Goal: Task Accomplishment & Management: Use online tool/utility

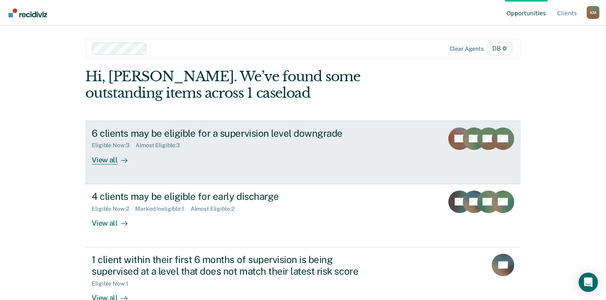
click at [99, 158] on div "View all" at bounding box center [114, 157] width 45 height 16
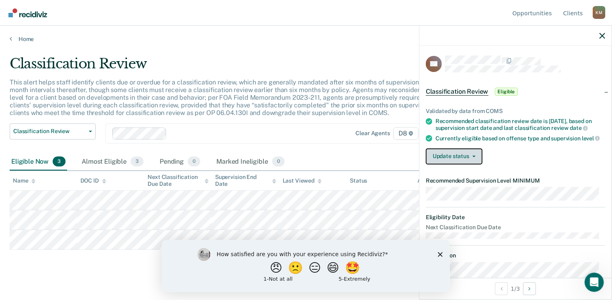
click at [481, 160] on button "Update status" at bounding box center [454, 156] width 57 height 16
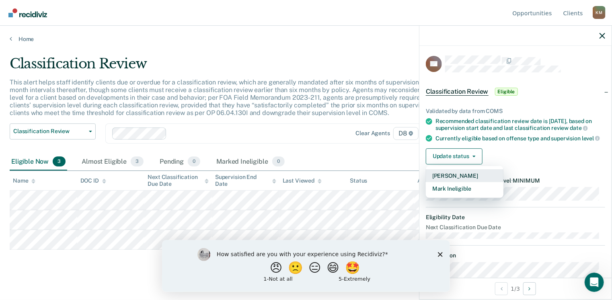
click at [462, 181] on button "[PERSON_NAME]" at bounding box center [465, 175] width 78 height 13
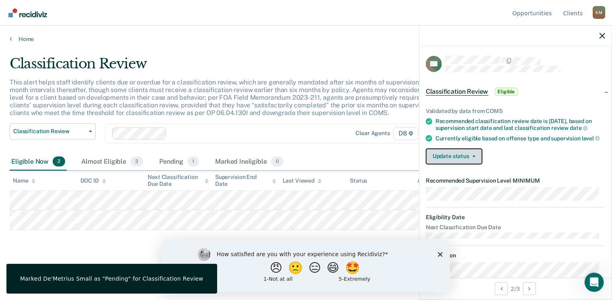
click at [469, 157] on button "Update status" at bounding box center [454, 156] width 57 height 16
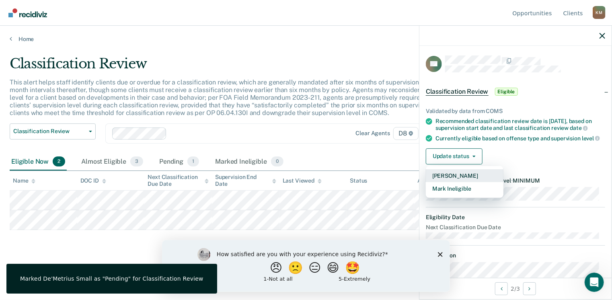
click at [457, 179] on button "[PERSON_NAME]" at bounding box center [465, 175] width 78 height 13
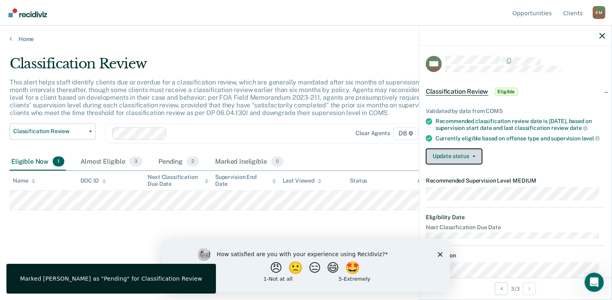
click at [439, 163] on button "Update status" at bounding box center [454, 156] width 57 height 16
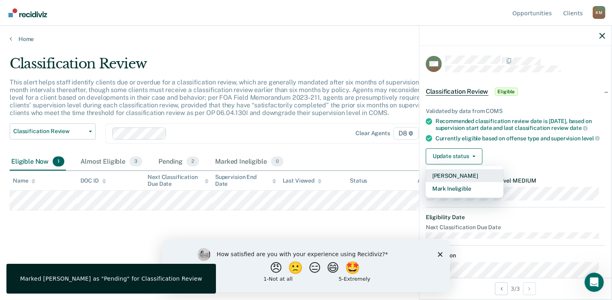
click at [442, 182] on button "[PERSON_NAME]" at bounding box center [465, 175] width 78 height 13
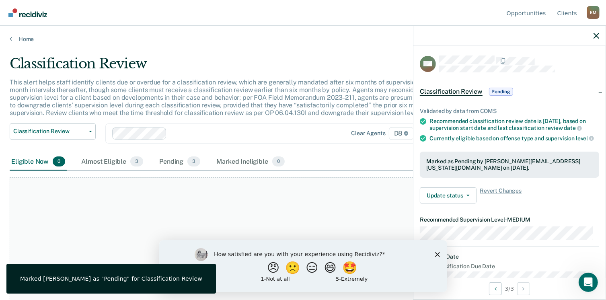
click at [599, 36] on div at bounding box center [510, 36] width 192 height 20
click at [595, 36] on icon "button" at bounding box center [597, 36] width 6 height 6
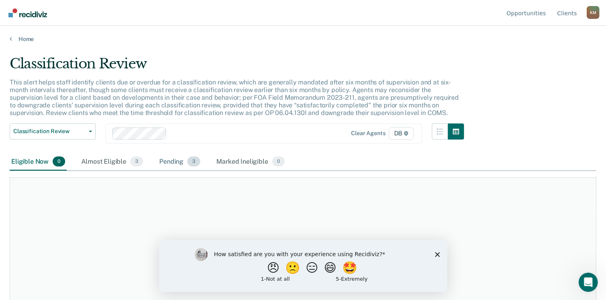
click at [183, 162] on div "Pending 3" at bounding box center [180, 162] width 44 height 18
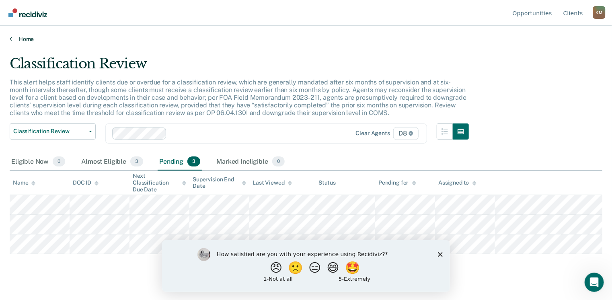
click at [12, 40] on link "Home" at bounding box center [306, 38] width 593 height 7
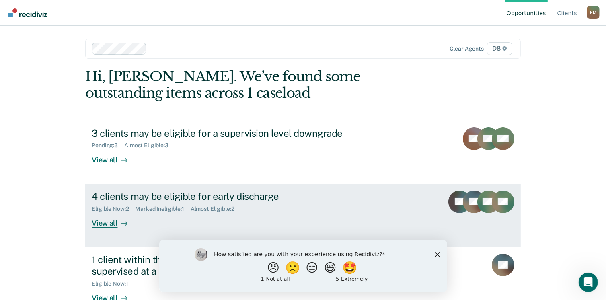
click at [103, 222] on div "View all" at bounding box center [114, 220] width 45 height 16
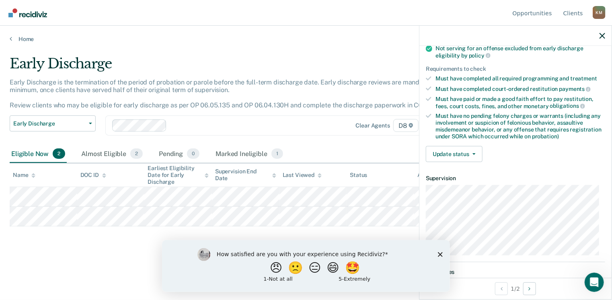
scroll to position [112, 0]
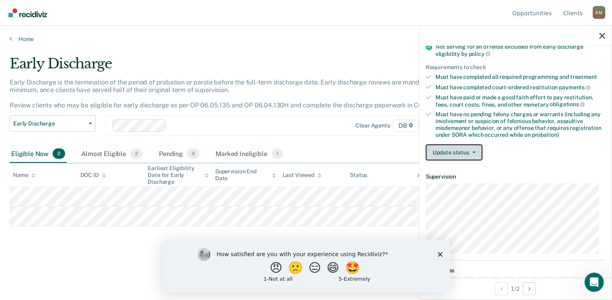
click at [451, 150] on button "Update status" at bounding box center [454, 152] width 57 height 16
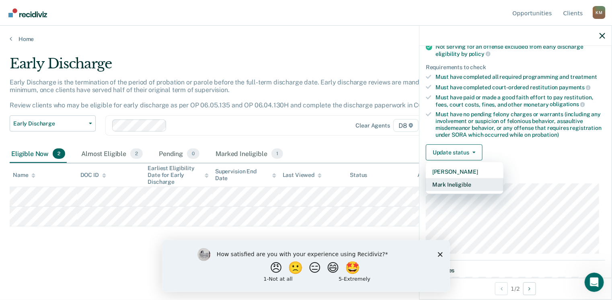
click at [450, 182] on button "Mark Ineligible" at bounding box center [465, 184] width 78 height 13
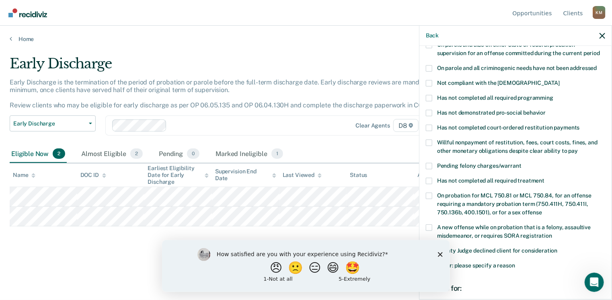
click at [430, 95] on span at bounding box center [429, 98] width 6 height 6
click at [554, 95] on input "Has not completed all required programming" at bounding box center [554, 95] width 0 height 0
click at [439, 257] on div "How satisfied are you with your experience using Recidiviz? 😠 🙁 😑 😄 🤩 1 - Not a…" at bounding box center [306, 266] width 288 height 52
click at [440, 254] on polygon "Close survey" at bounding box center [440, 254] width 5 height 5
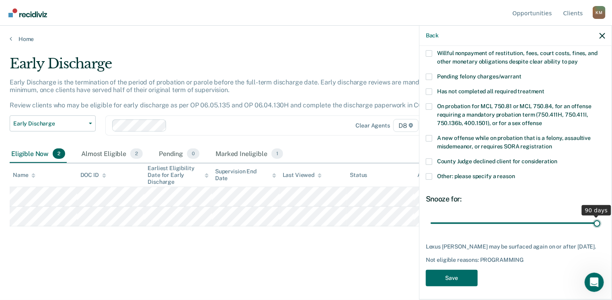
scroll to position [194, 0]
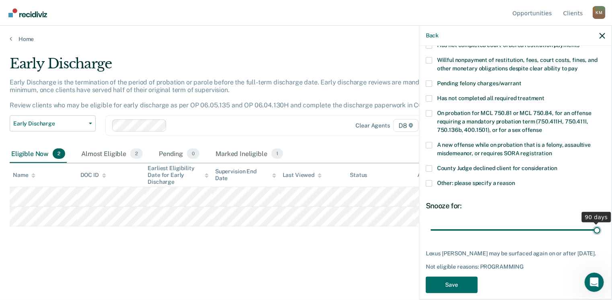
drag, startPoint x: 486, startPoint y: 214, endPoint x: 615, endPoint y: 210, distance: 129.2
type input "90"
click at [601, 223] on input "range" at bounding box center [516, 230] width 170 height 14
click at [457, 279] on button "Save" at bounding box center [452, 285] width 52 height 16
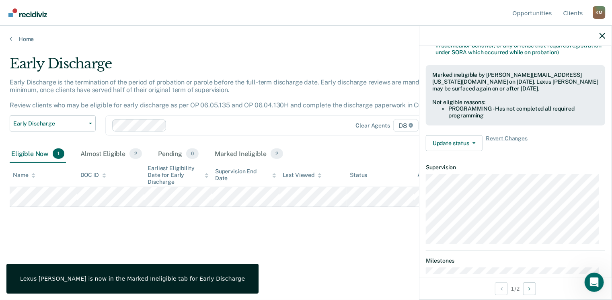
scroll to position [177, 0]
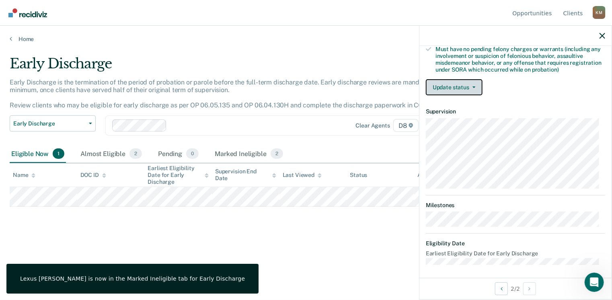
click at [463, 87] on button "Update status" at bounding box center [454, 87] width 57 height 16
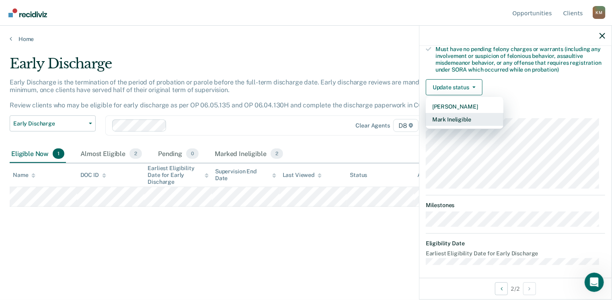
click at [454, 117] on button "Mark Ineligible" at bounding box center [465, 119] width 78 height 13
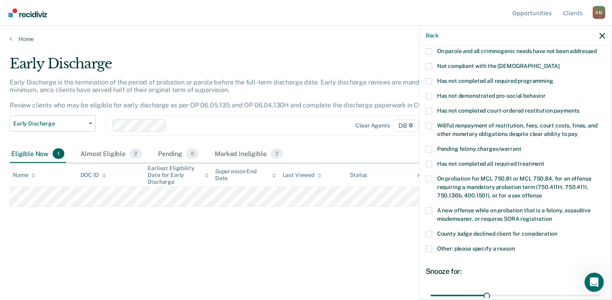
scroll to position [113, 0]
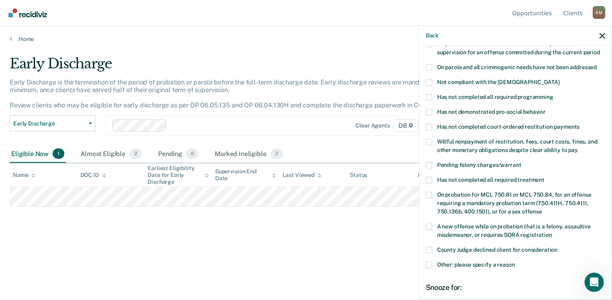
click at [428, 94] on span at bounding box center [429, 97] width 6 height 6
click at [554, 94] on input "Has not completed all required programming" at bounding box center [554, 94] width 0 height 0
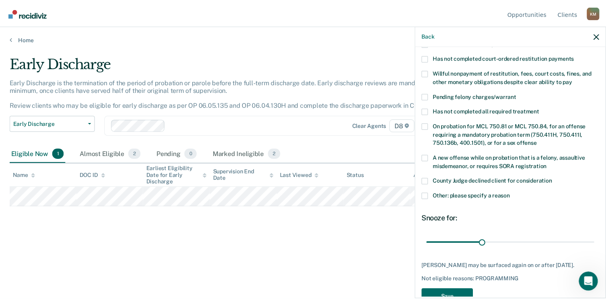
scroll to position [183, 0]
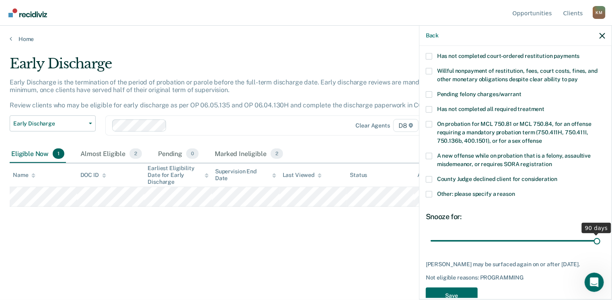
drag, startPoint x: 487, startPoint y: 234, endPoint x: 615, endPoint y: 225, distance: 128.3
type input "90"
click at [601, 234] on input "range" at bounding box center [516, 241] width 170 height 14
click at [455, 290] on button "Save" at bounding box center [452, 296] width 52 height 16
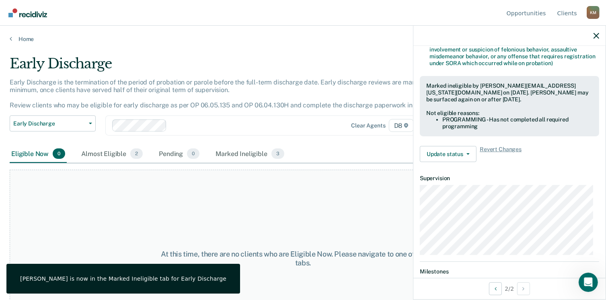
click at [257, 194] on div "At this time, there are no clients who are Eligible Now. Please navigate to one…" at bounding box center [303, 259] width 587 height 178
click at [595, 36] on icon "button" at bounding box center [597, 36] width 6 height 6
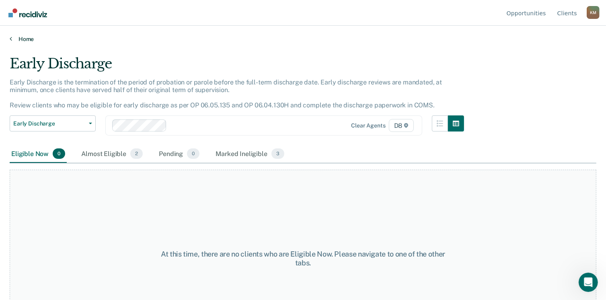
click at [14, 41] on link "Home" at bounding box center [303, 38] width 587 height 7
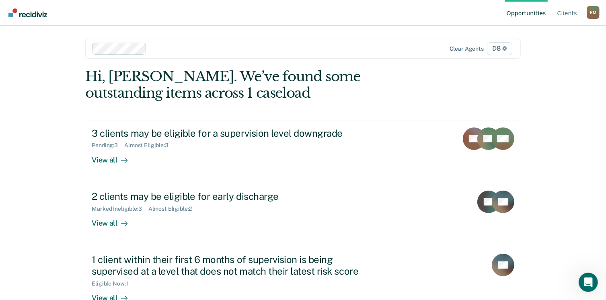
scroll to position [21, 0]
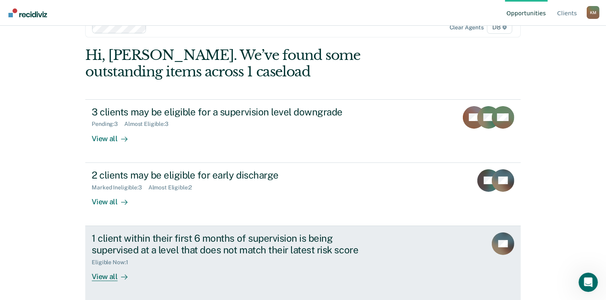
click at [98, 277] on div "View all" at bounding box center [114, 274] width 45 height 16
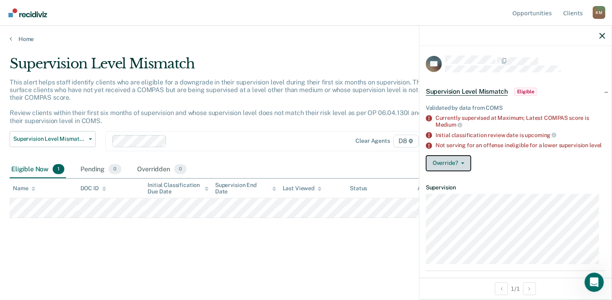
click at [445, 165] on button "Override?" at bounding box center [448, 163] width 45 height 16
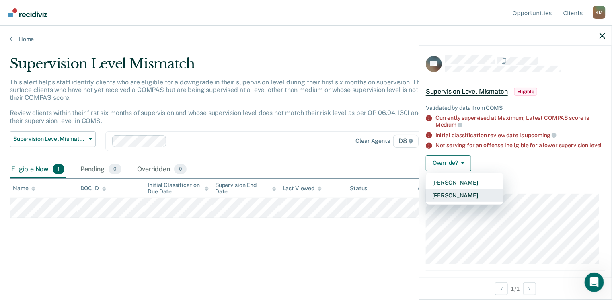
click at [453, 202] on button "[PERSON_NAME]" at bounding box center [465, 195] width 78 height 13
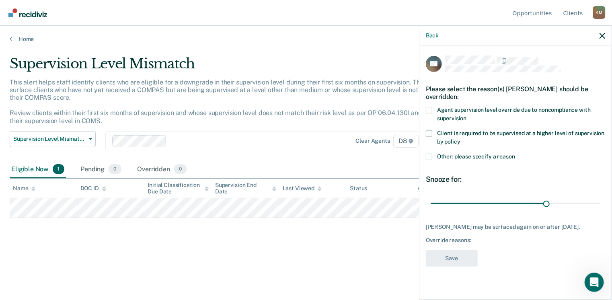
click at [431, 109] on span at bounding box center [429, 110] width 6 height 6
click at [467, 115] on input "Agent supervision level override due to noncompliance with supervision" at bounding box center [467, 115] width 0 height 0
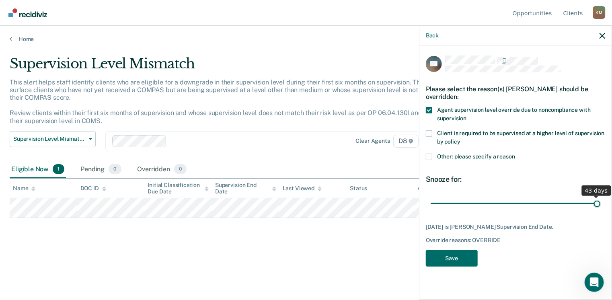
drag, startPoint x: 546, startPoint y: 205, endPoint x: 615, endPoint y: 201, distance: 69.3
type input "43"
click at [601, 201] on input "range" at bounding box center [516, 204] width 170 height 14
click at [444, 260] on button "Save" at bounding box center [452, 258] width 52 height 16
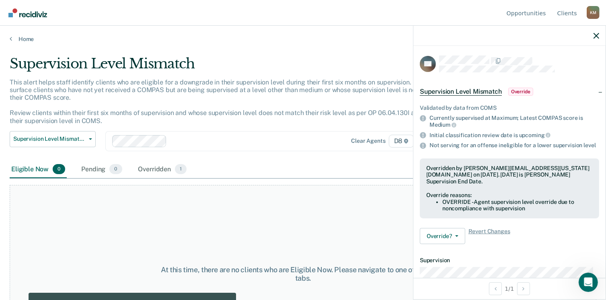
click at [336, 218] on div "At this time, there are no clients who are Eligible Now. Please navigate to one…" at bounding box center [303, 274] width 587 height 178
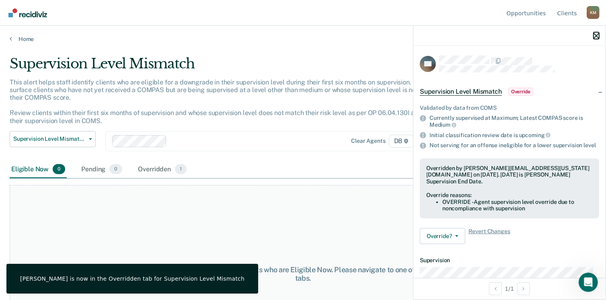
click at [595, 33] on button "button" at bounding box center [597, 35] width 6 height 7
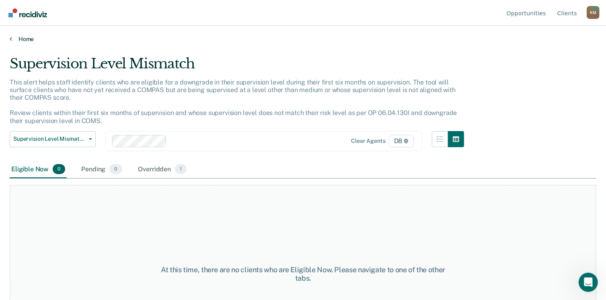
click at [15, 38] on link "Home" at bounding box center [303, 38] width 587 height 7
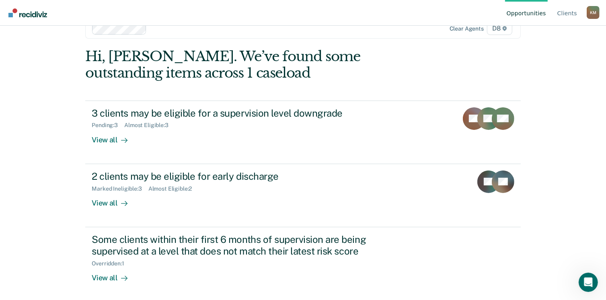
scroll to position [21, 0]
